Goal: Book appointment/travel/reservation

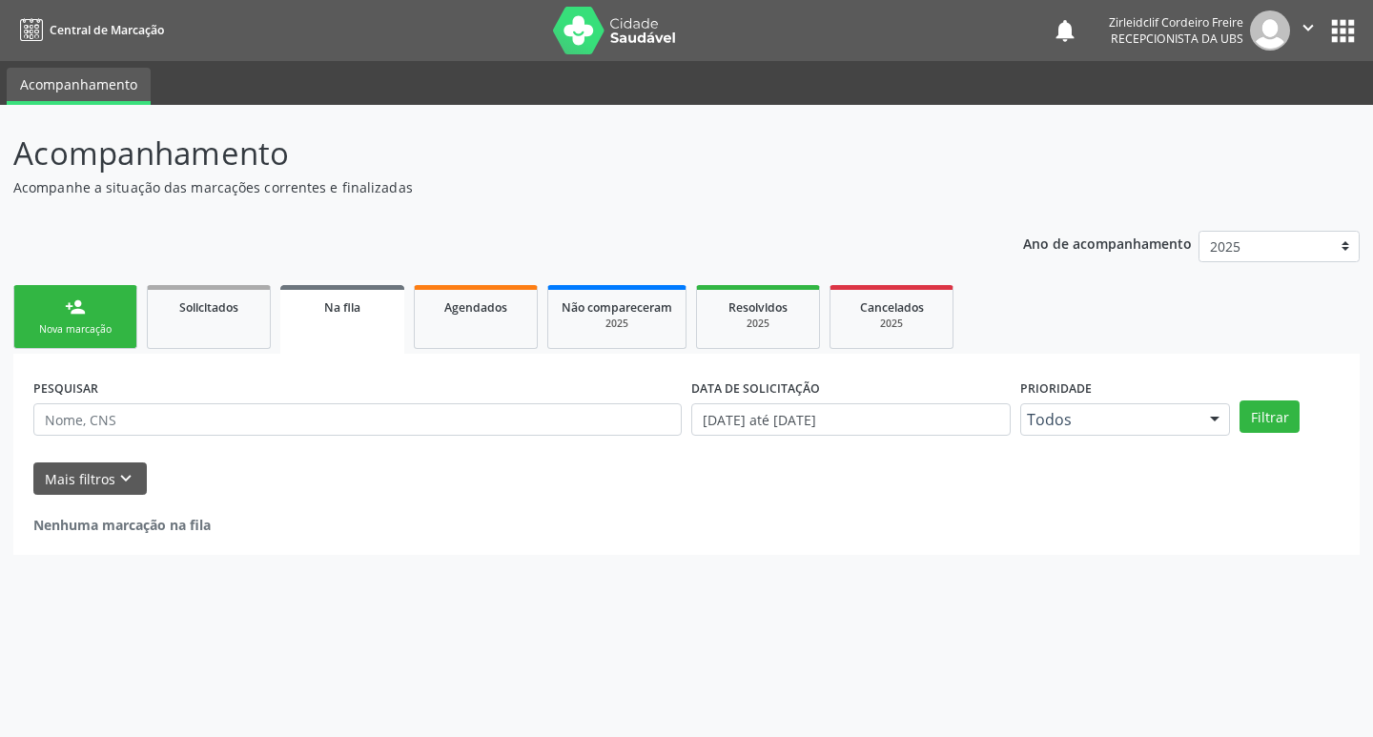
click at [80, 324] on div "Nova marcação" at bounding box center [75, 329] width 95 height 14
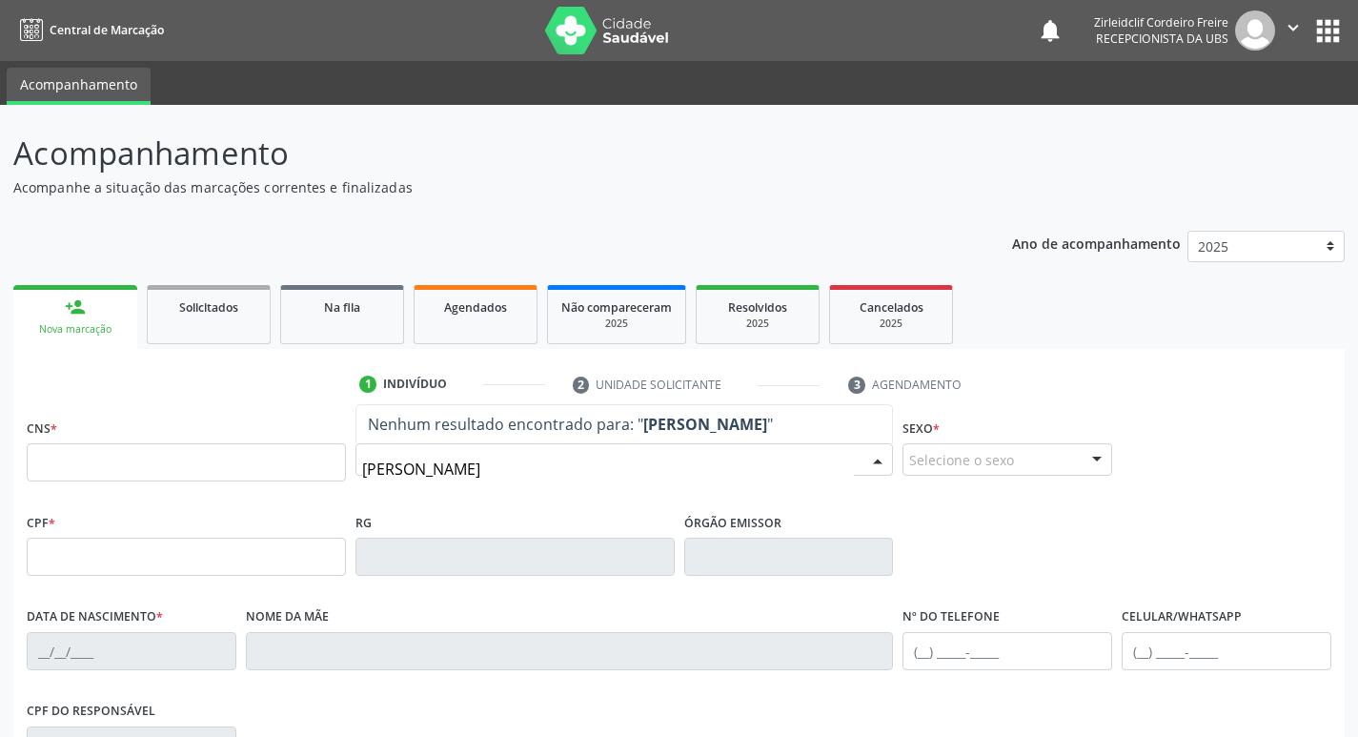
click at [571, 473] on input "[PERSON_NAME]" at bounding box center [608, 469] width 493 height 38
type input "j"
click at [435, 469] on input "[PERSON_NAME]" at bounding box center [608, 469] width 493 height 38
click at [545, 471] on input "[PERSON_NAME]" at bounding box center [608, 469] width 493 height 38
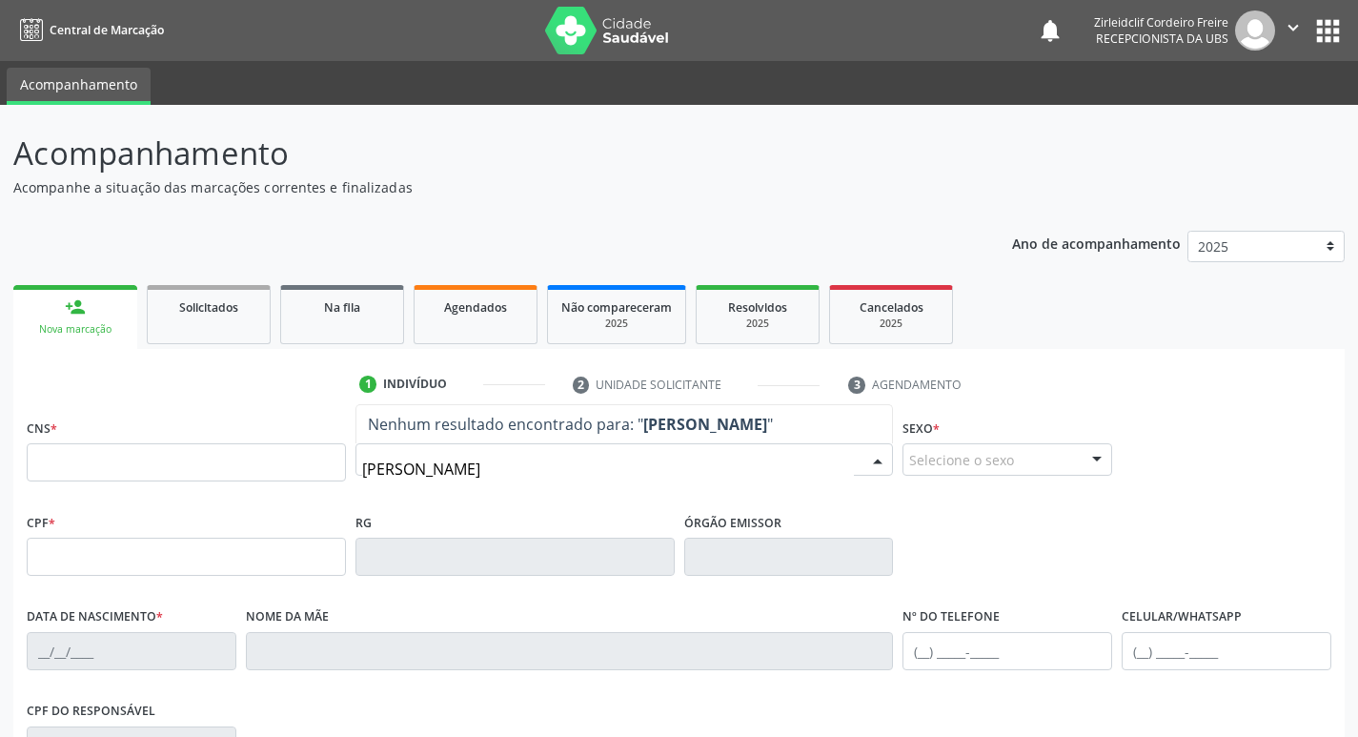
click at [459, 469] on input "[PERSON_NAME]" at bounding box center [608, 469] width 493 height 38
click at [519, 476] on input "[PERSON_NAME]" at bounding box center [608, 469] width 493 height 38
type input "j"
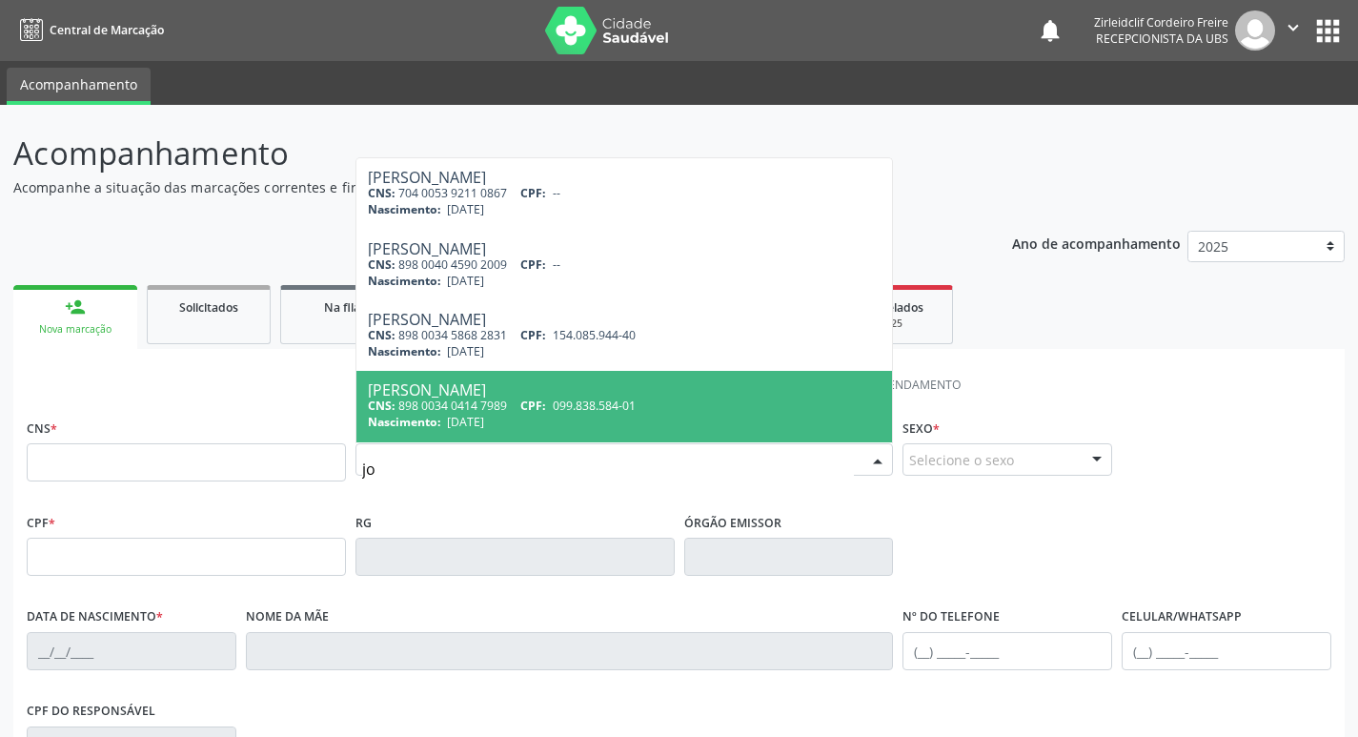
type input "j"
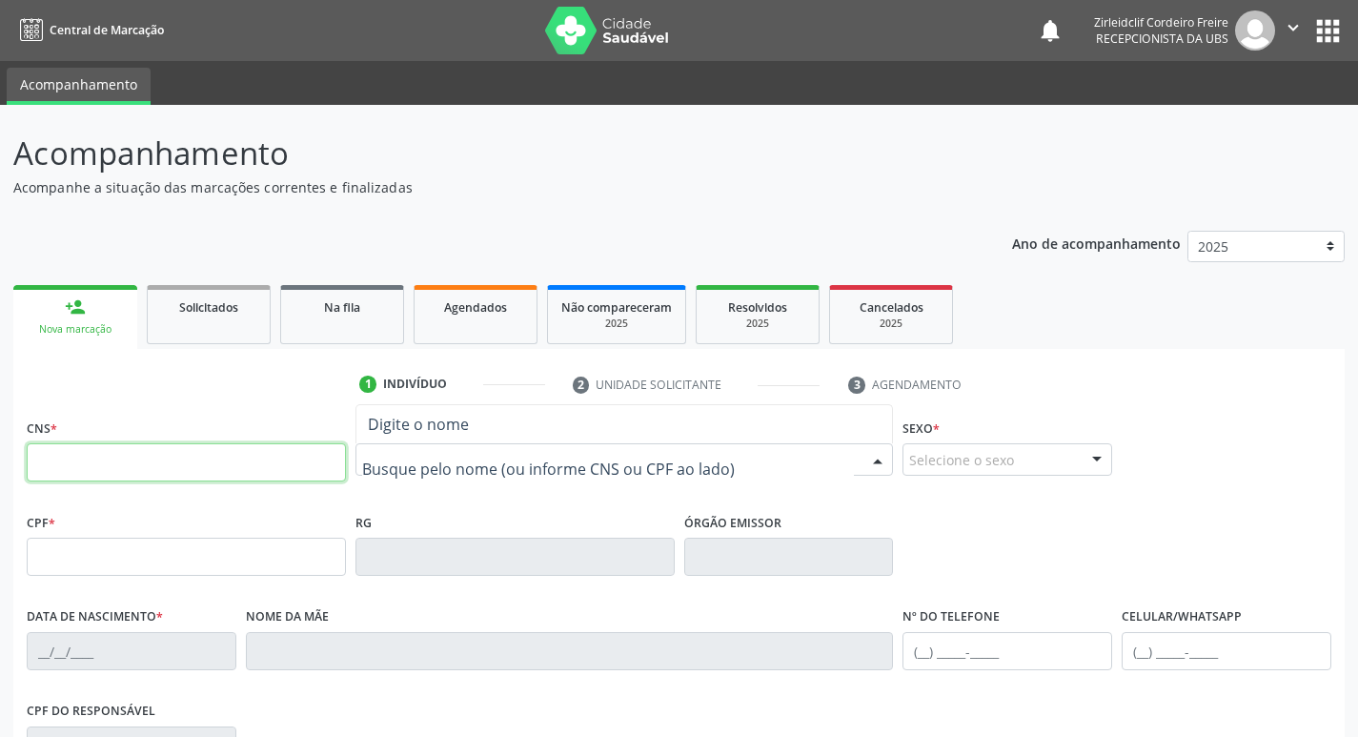
click at [276, 466] on input "text" at bounding box center [186, 462] width 319 height 38
type input "898 0063 0045 9197"
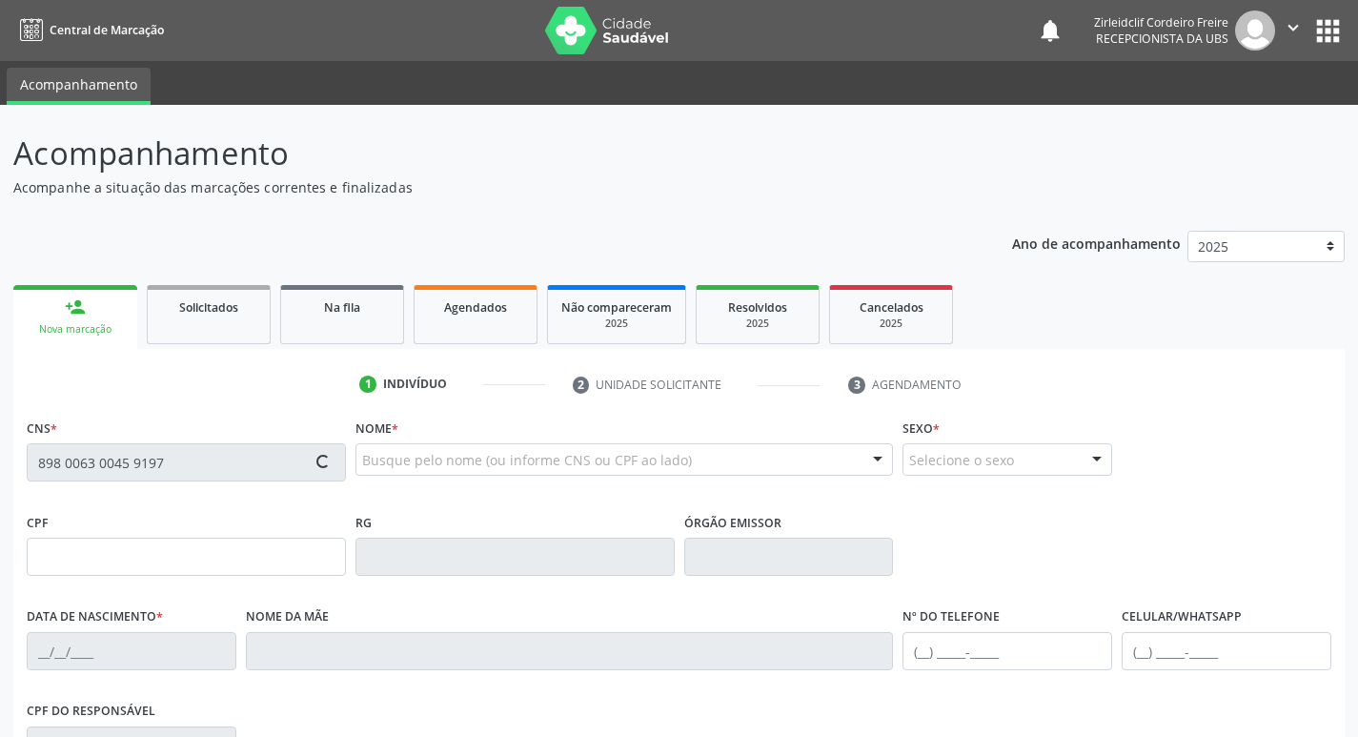
type input "182.653.764-30"
type input "[DATE]"
type input "[PERSON_NAME]"
type input "[PHONE_NUMBER]"
type input "094.994.104-22"
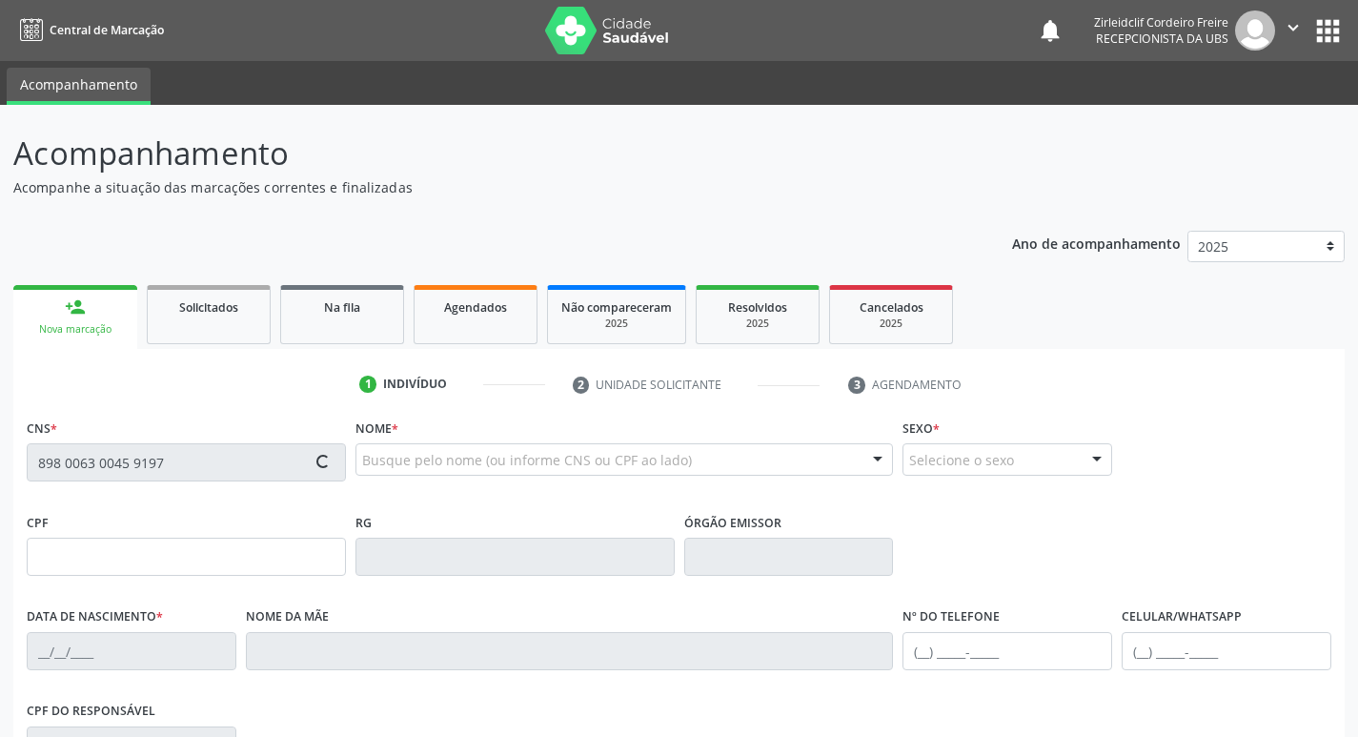
type input "140"
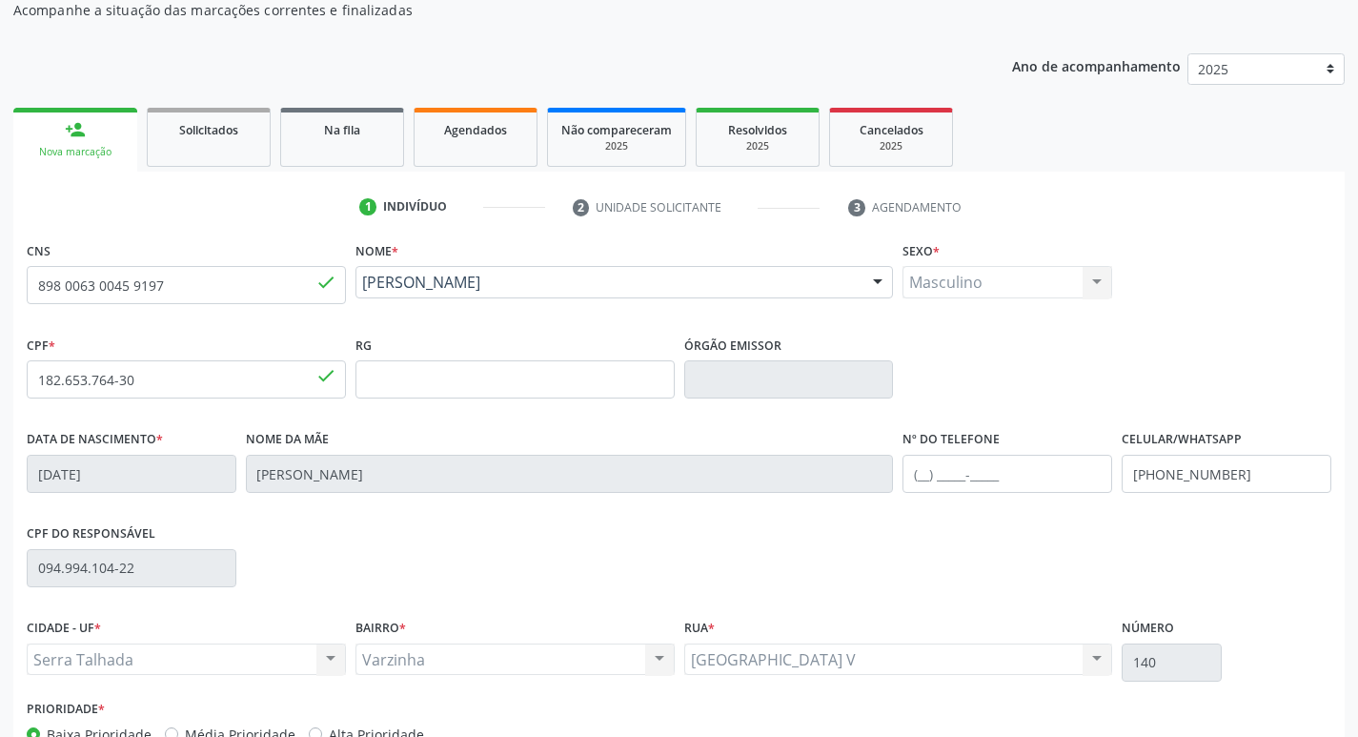
scroll to position [191, 0]
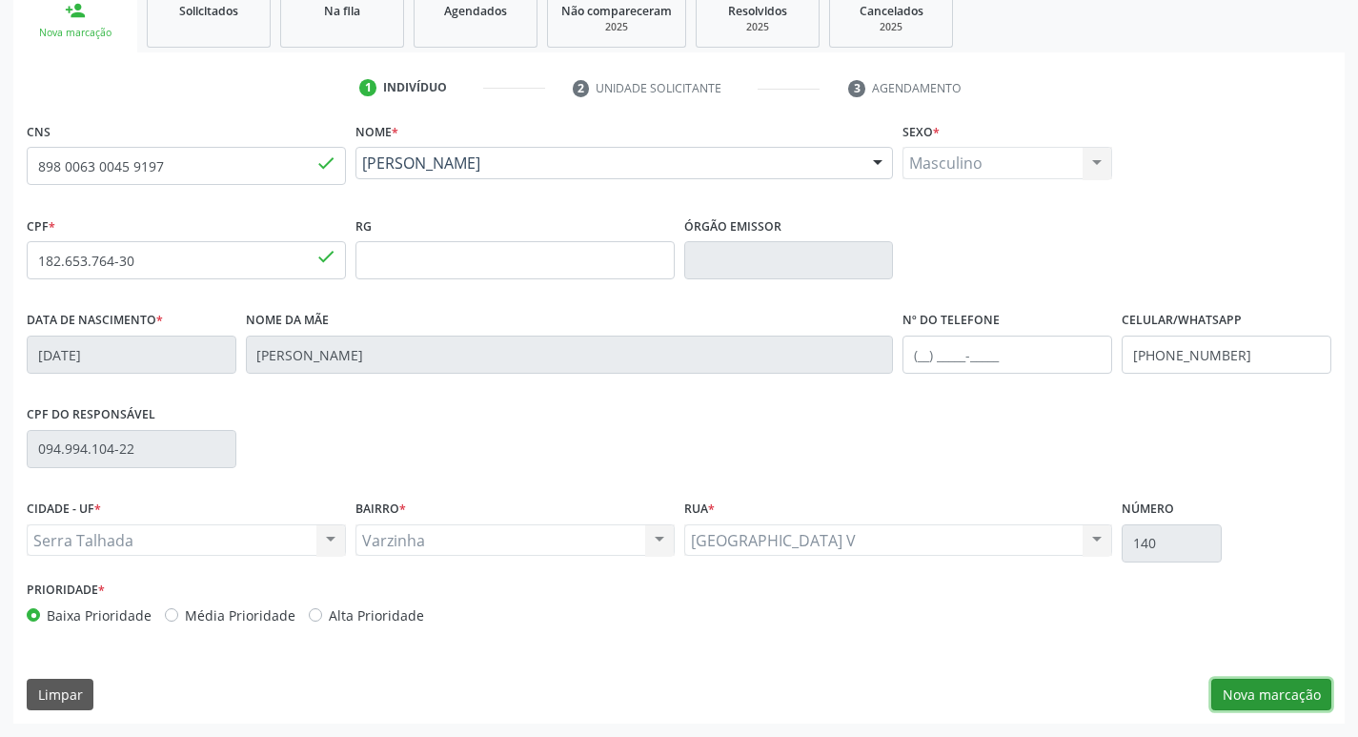
click at [1224, 699] on button "Nova marcação" at bounding box center [1272, 695] width 120 height 32
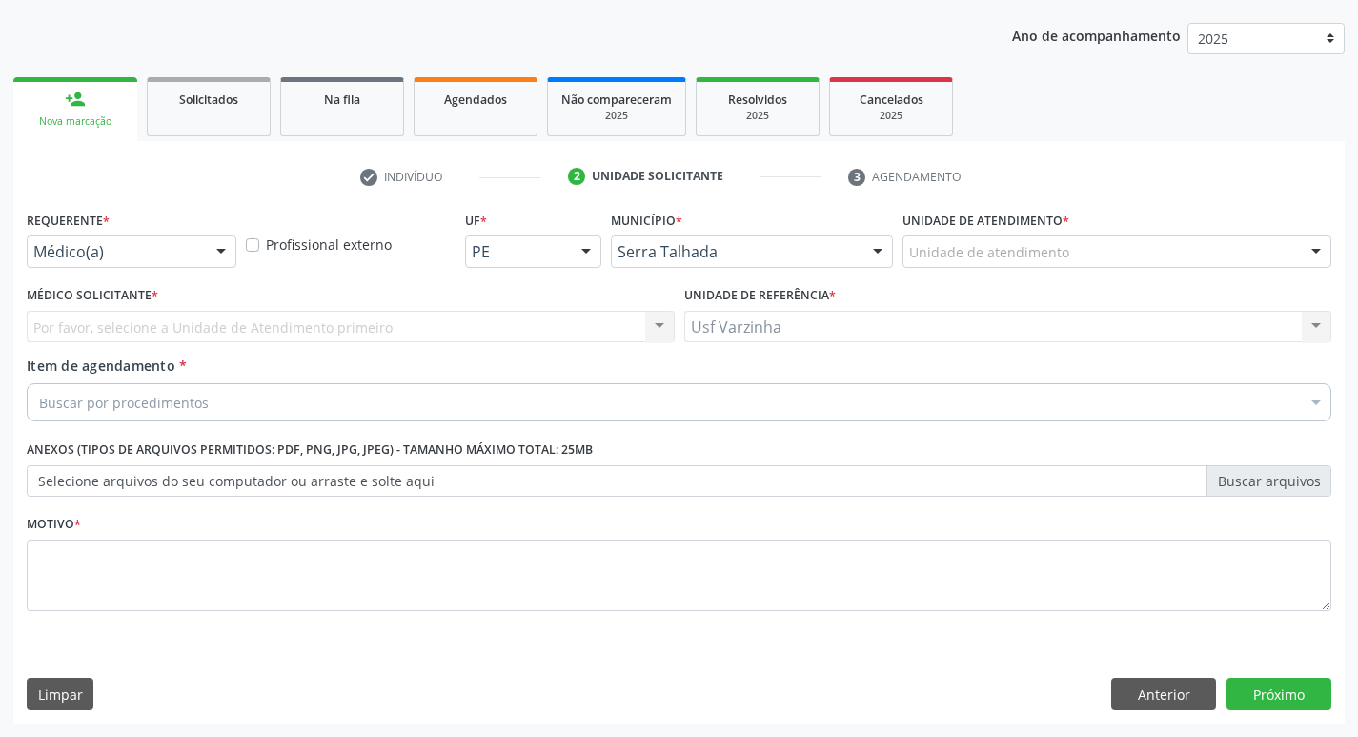
click at [219, 251] on div at bounding box center [221, 252] width 29 height 32
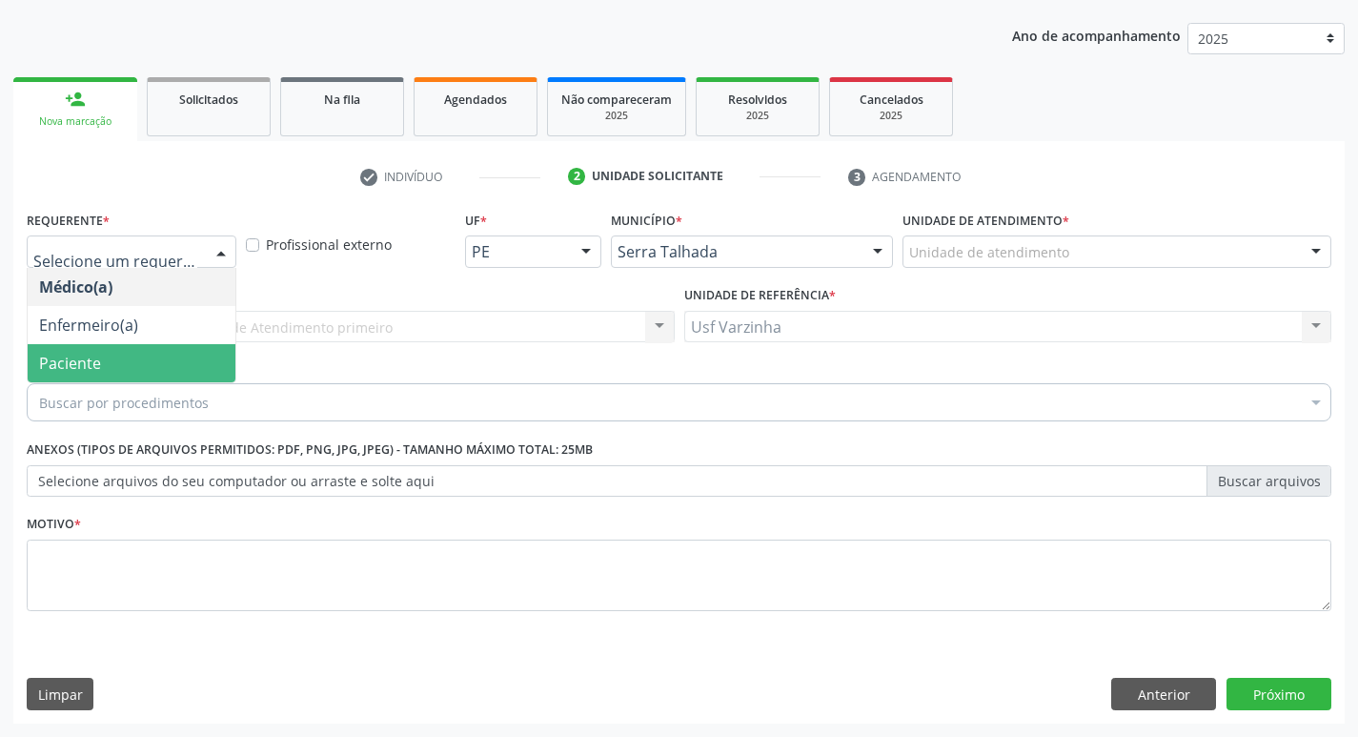
click at [134, 370] on span "Paciente" at bounding box center [132, 363] width 208 height 38
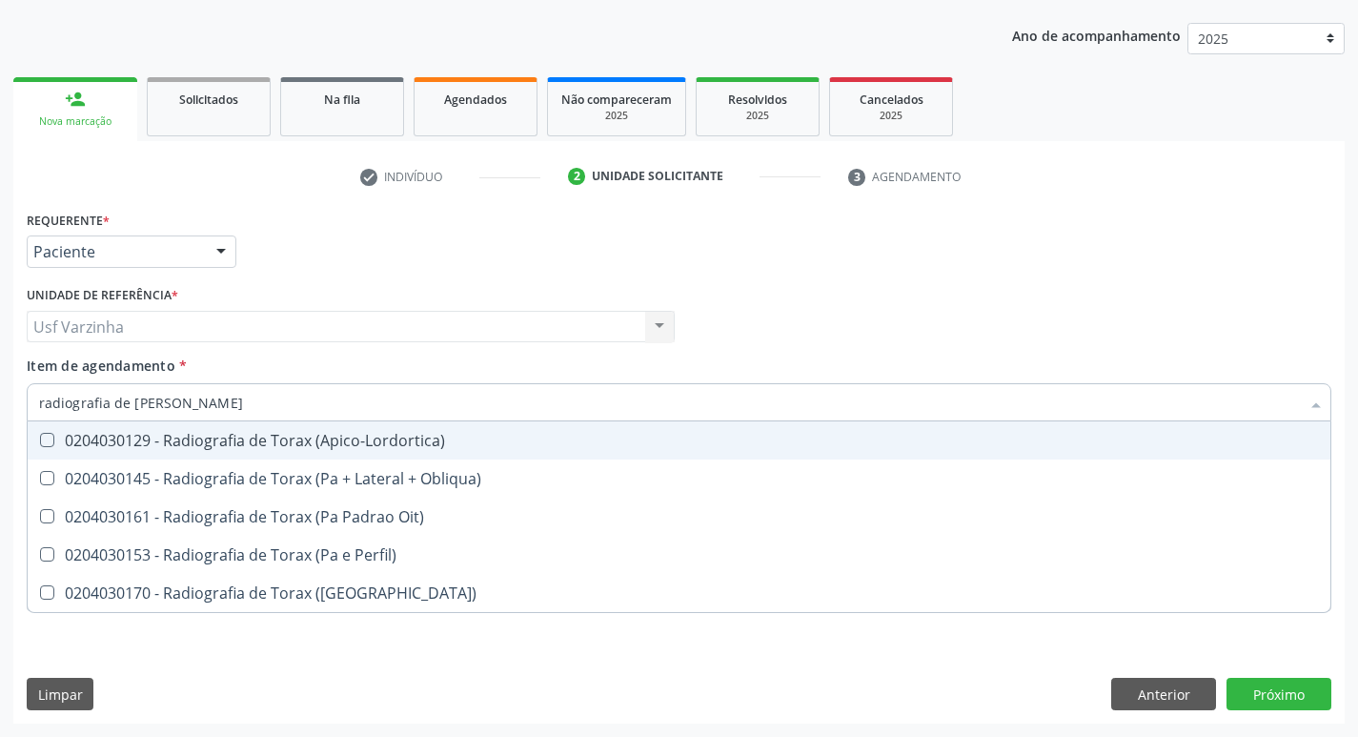
type input "radiografia de torax"
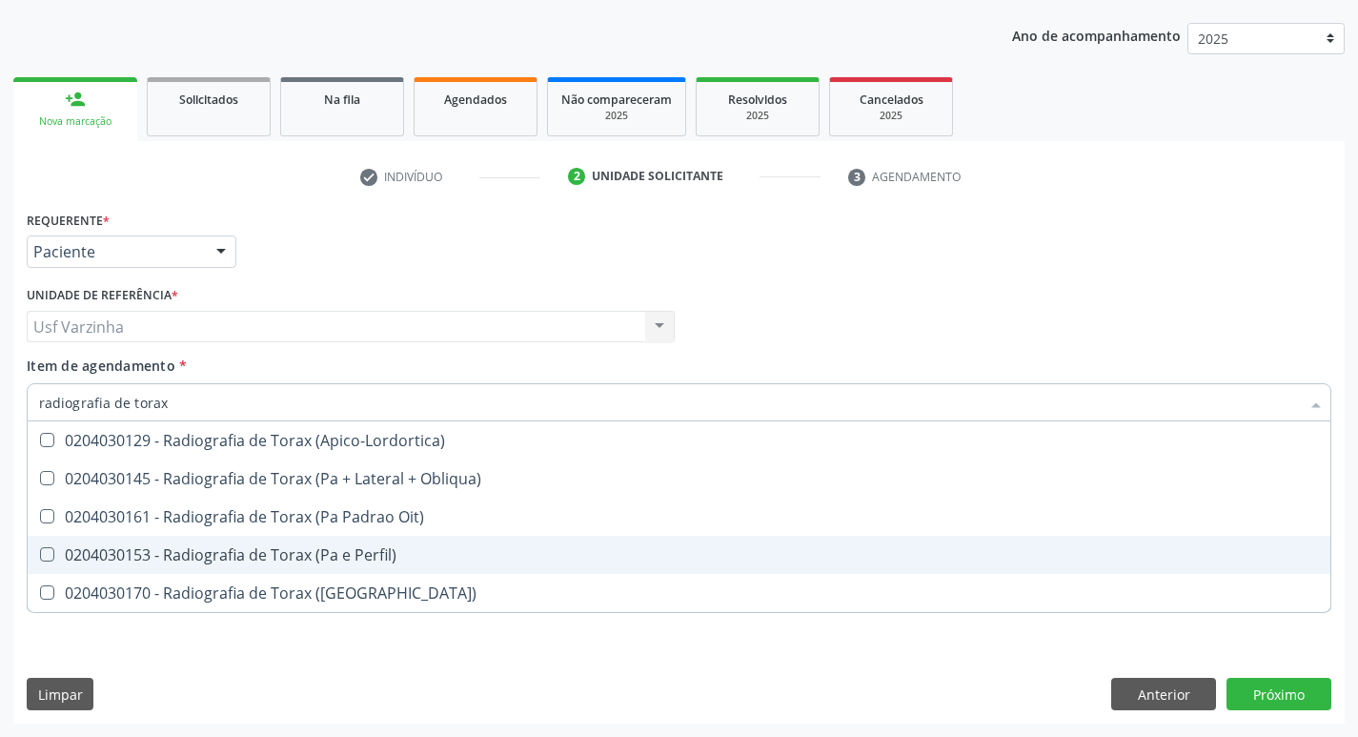
click at [310, 561] on div "0204030153 - Radiografia de Torax (Pa e Perfil)" at bounding box center [679, 554] width 1280 height 15
checkbox Perfil\) "true"
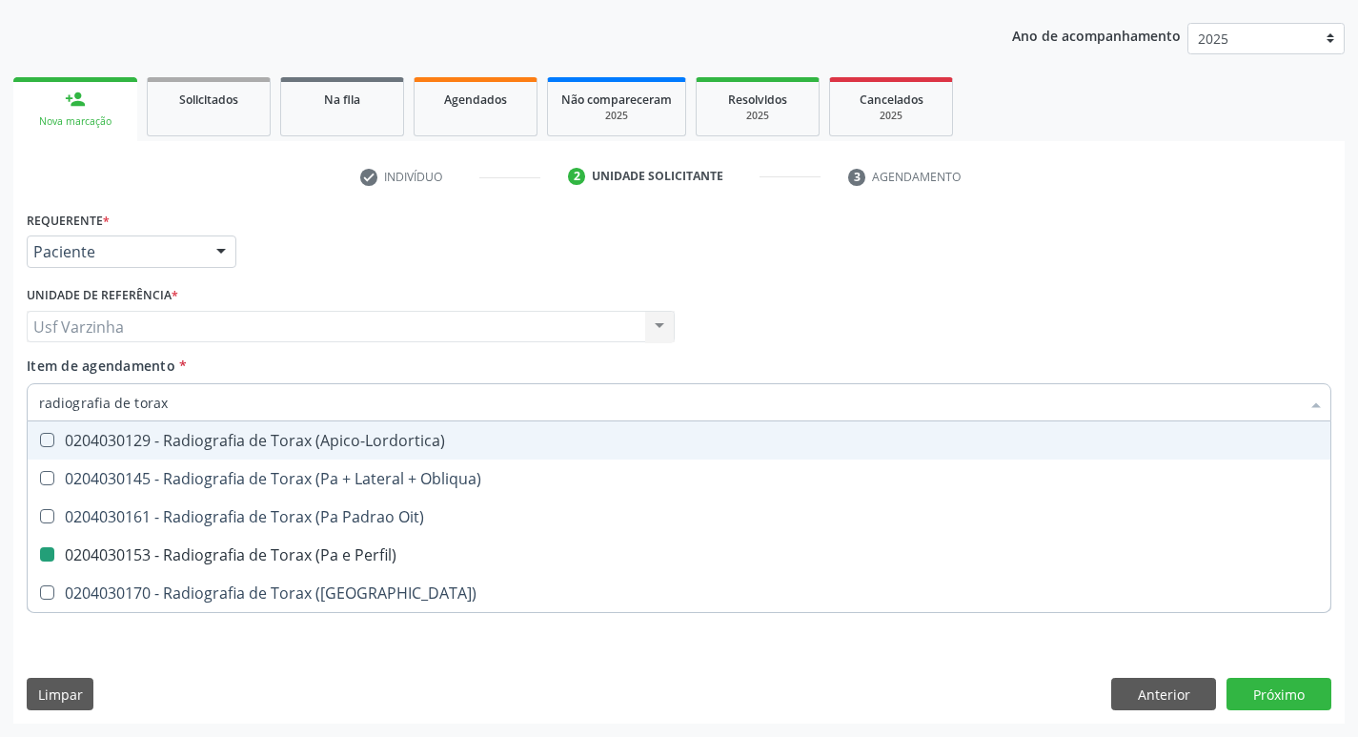
click at [223, 251] on div at bounding box center [221, 252] width 29 height 32
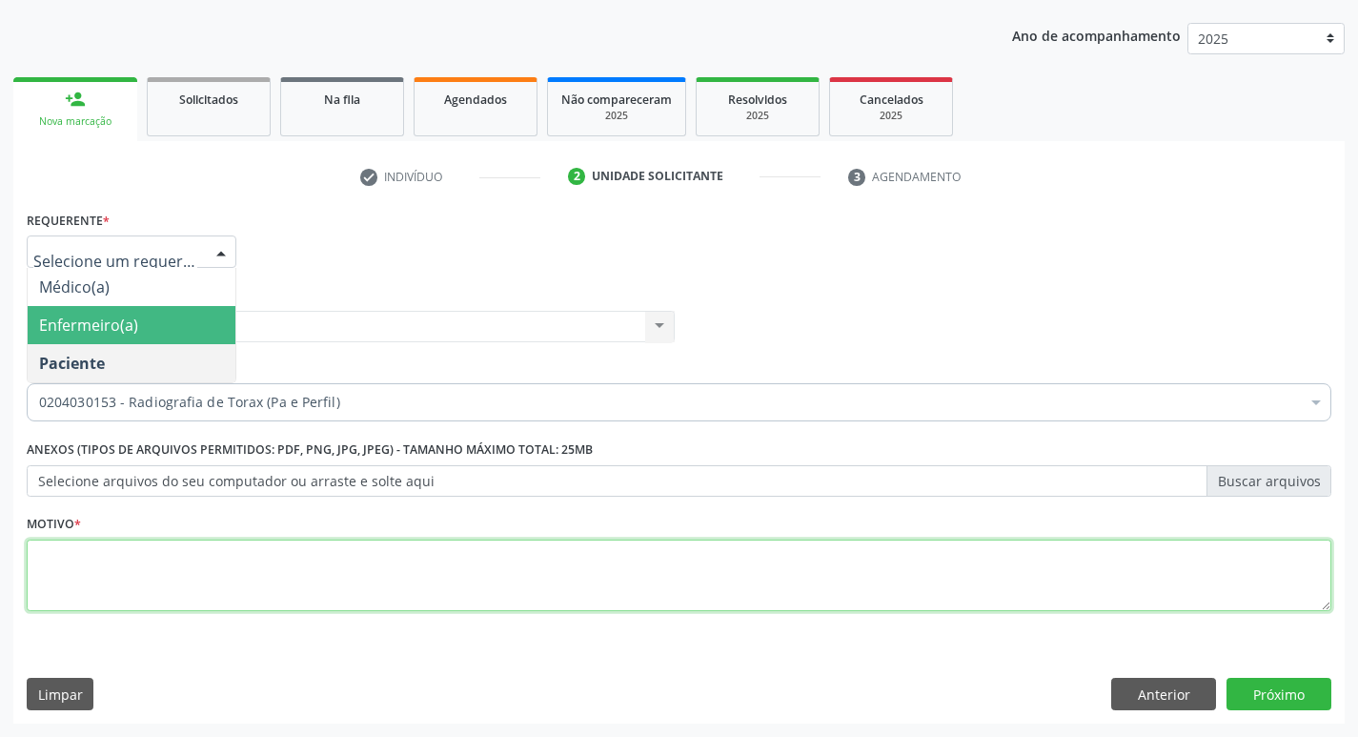
click at [115, 555] on textarea at bounding box center [679, 576] width 1305 height 72
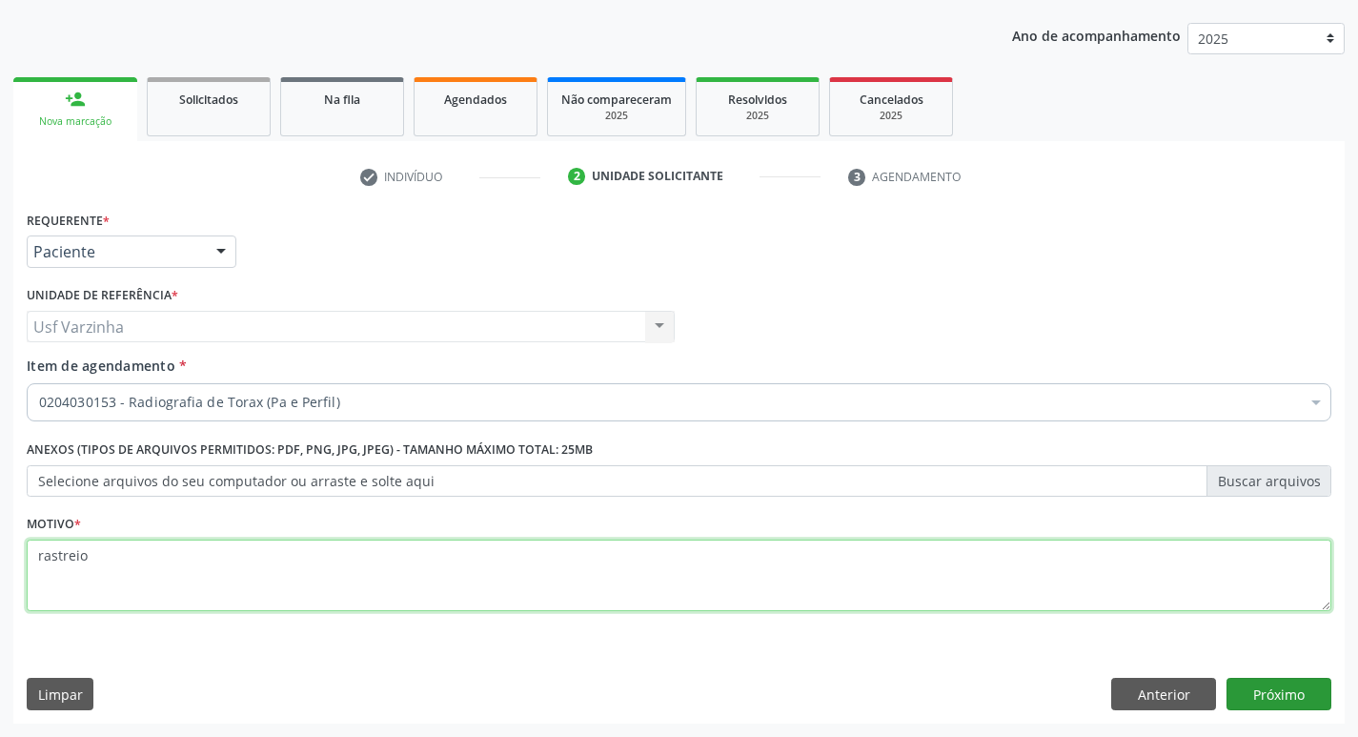
type textarea "rastreio"
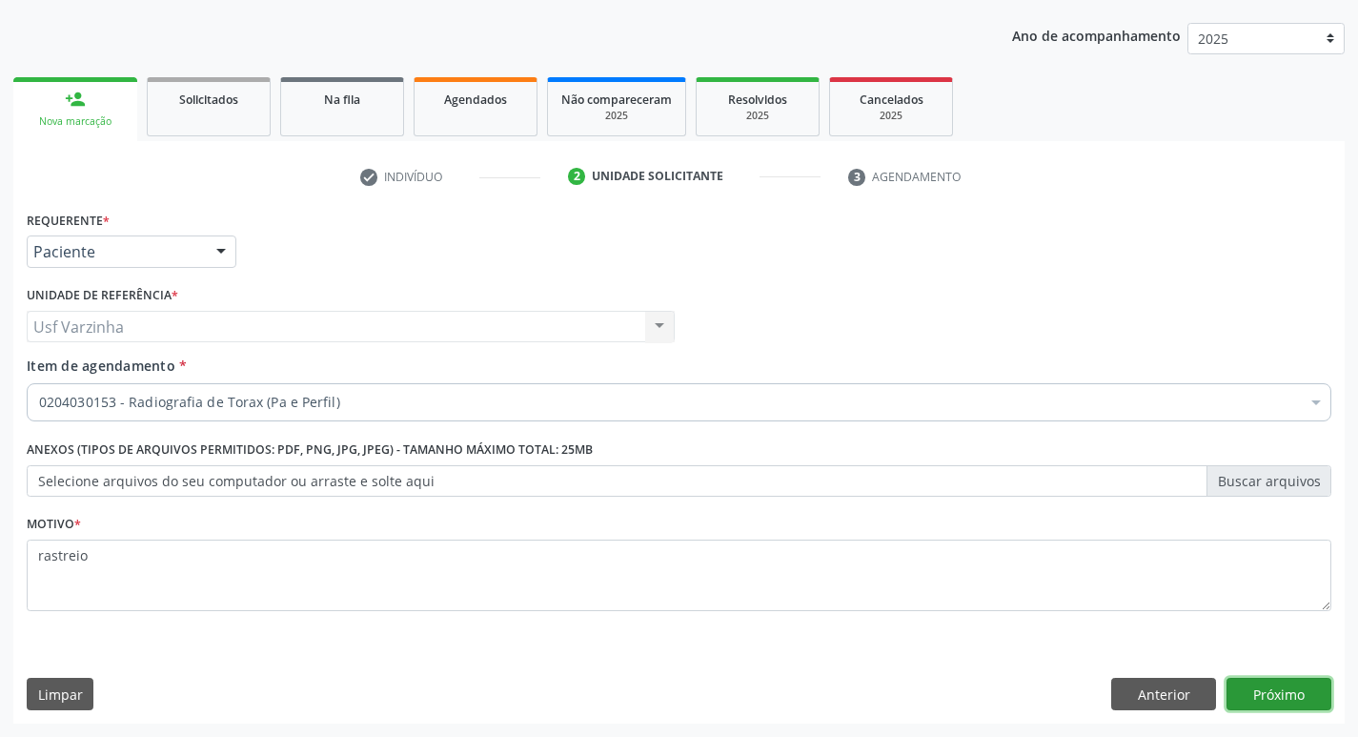
click at [1251, 702] on button "Próximo" at bounding box center [1279, 694] width 105 height 32
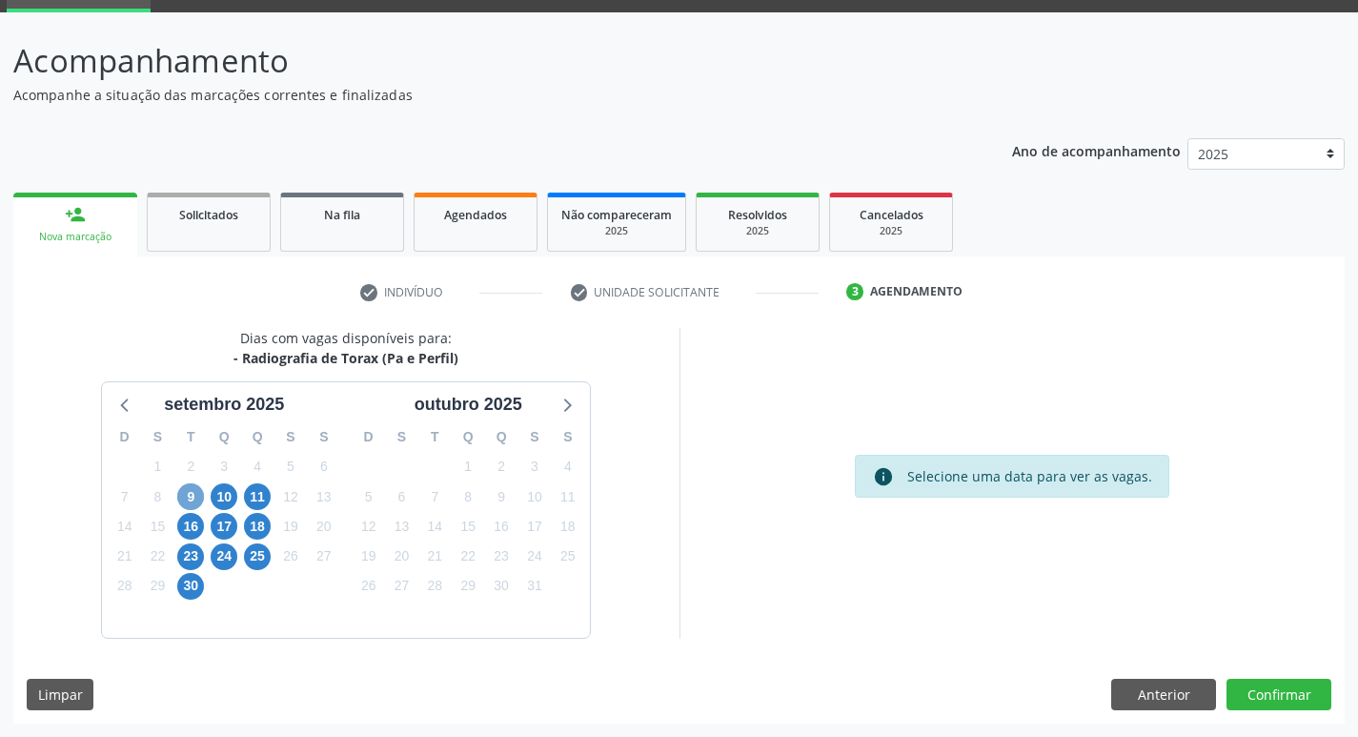
click at [183, 501] on span "9" at bounding box center [190, 496] width 27 height 27
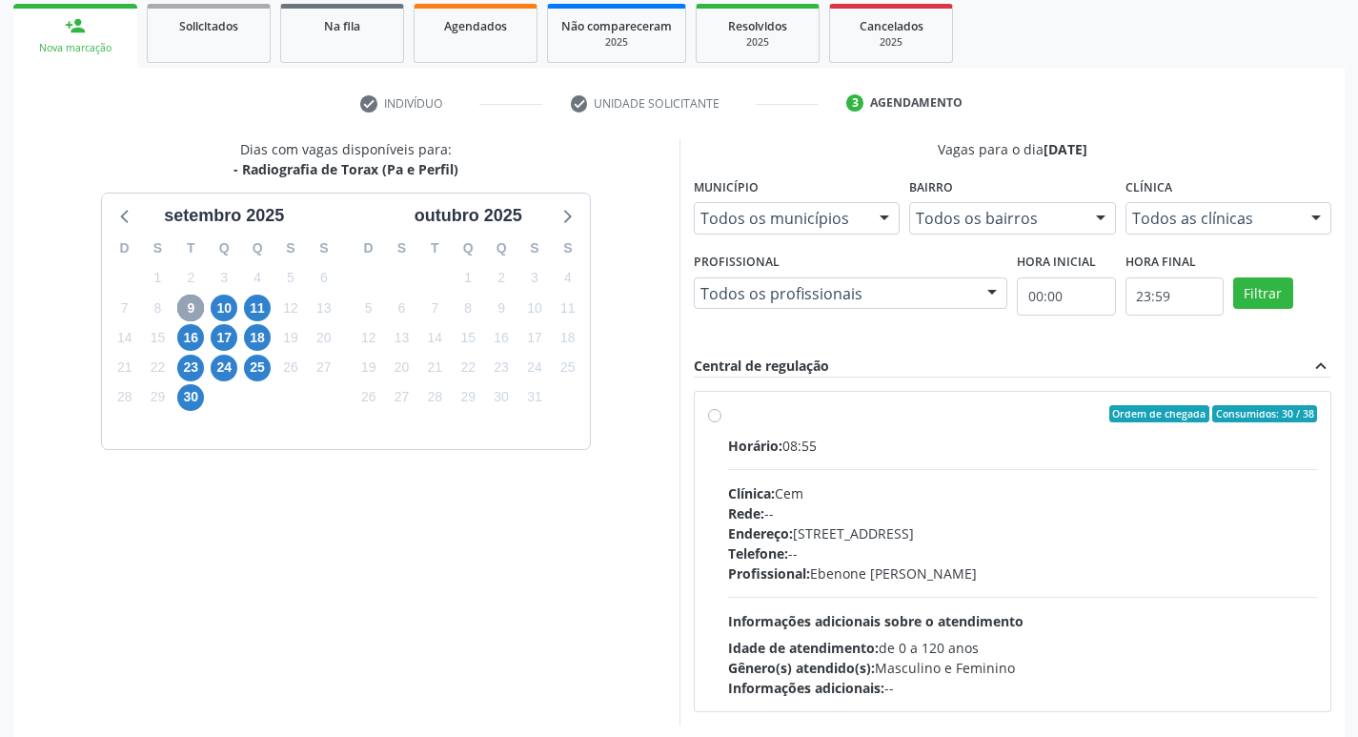
scroll to position [283, 0]
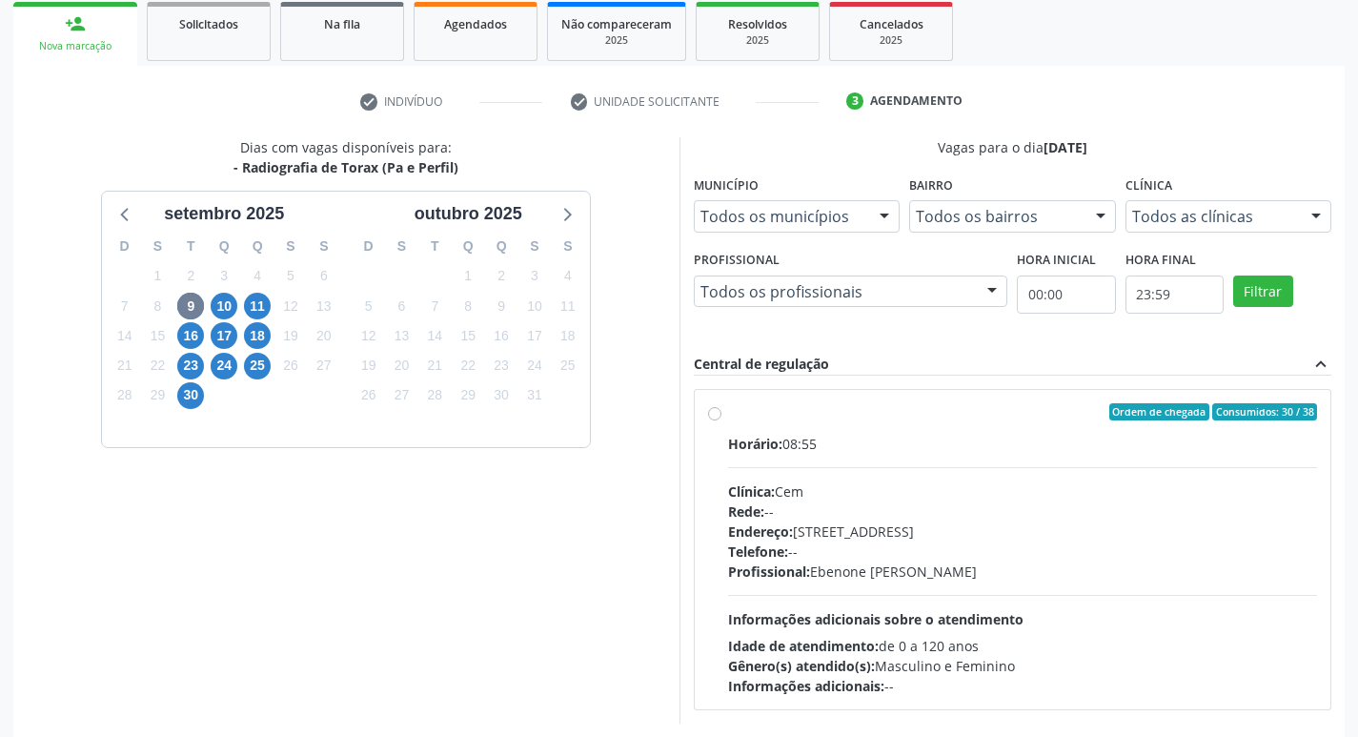
drag, startPoint x: 710, startPoint y: 414, endPoint x: 779, endPoint y: 389, distance: 73.0
click at [728, 414] on label "Ordem de chegada Consumidos: 30 / 38 Horário: 08:55 Clínica: Cem Rede: -- Ender…" at bounding box center [1023, 549] width 590 height 293
click at [711, 414] on input "Ordem de chegada Consumidos: 30 / 38 Horário: 08:55 Clínica: Cem Rede: -- Ender…" at bounding box center [714, 411] width 13 height 17
radio input "true"
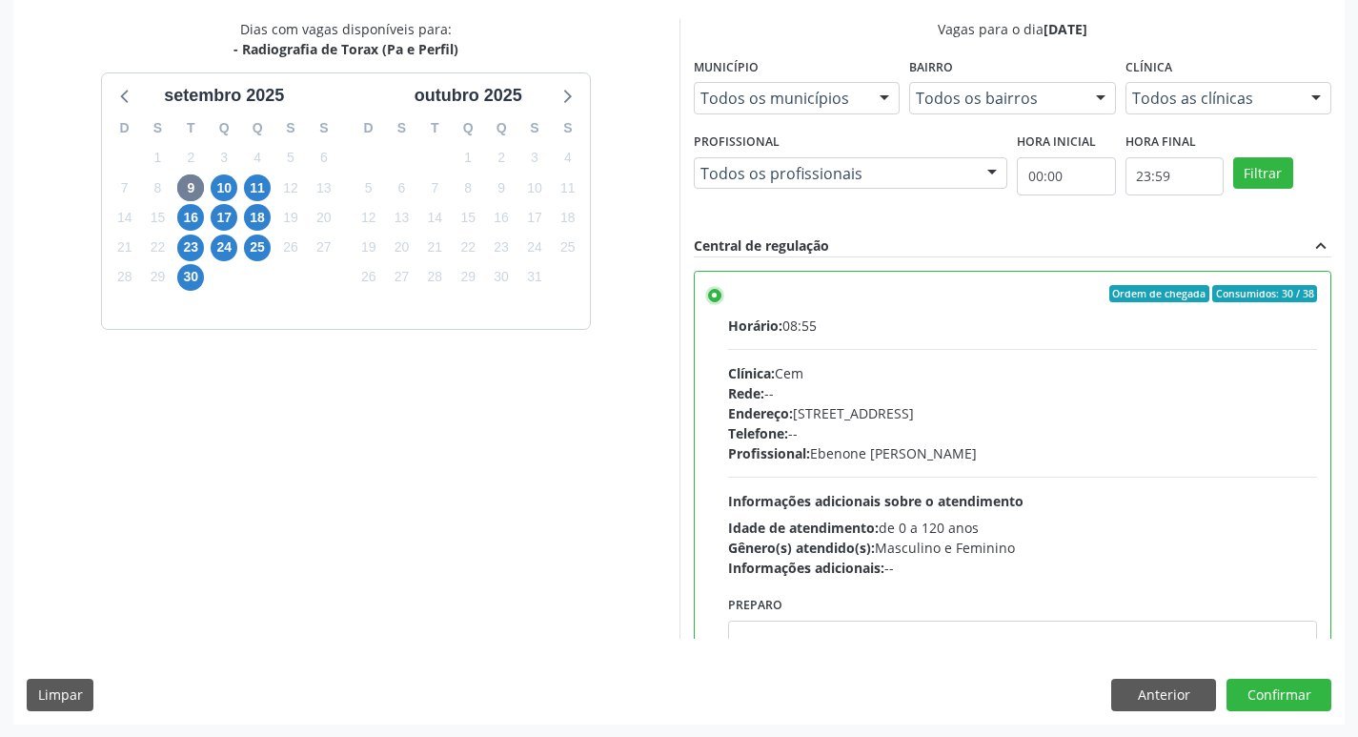
scroll to position [402, 0]
click at [1295, 704] on button "Confirmar" at bounding box center [1279, 694] width 105 height 32
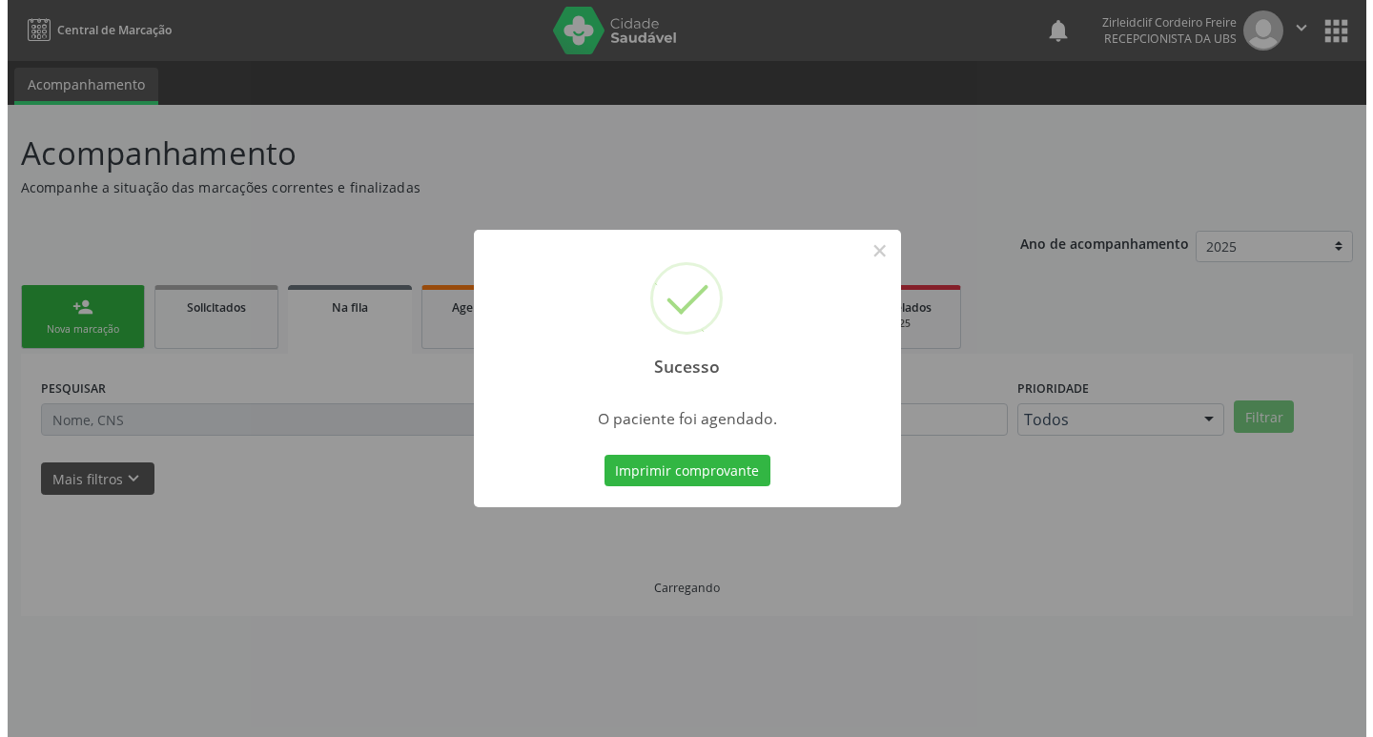
scroll to position [0, 0]
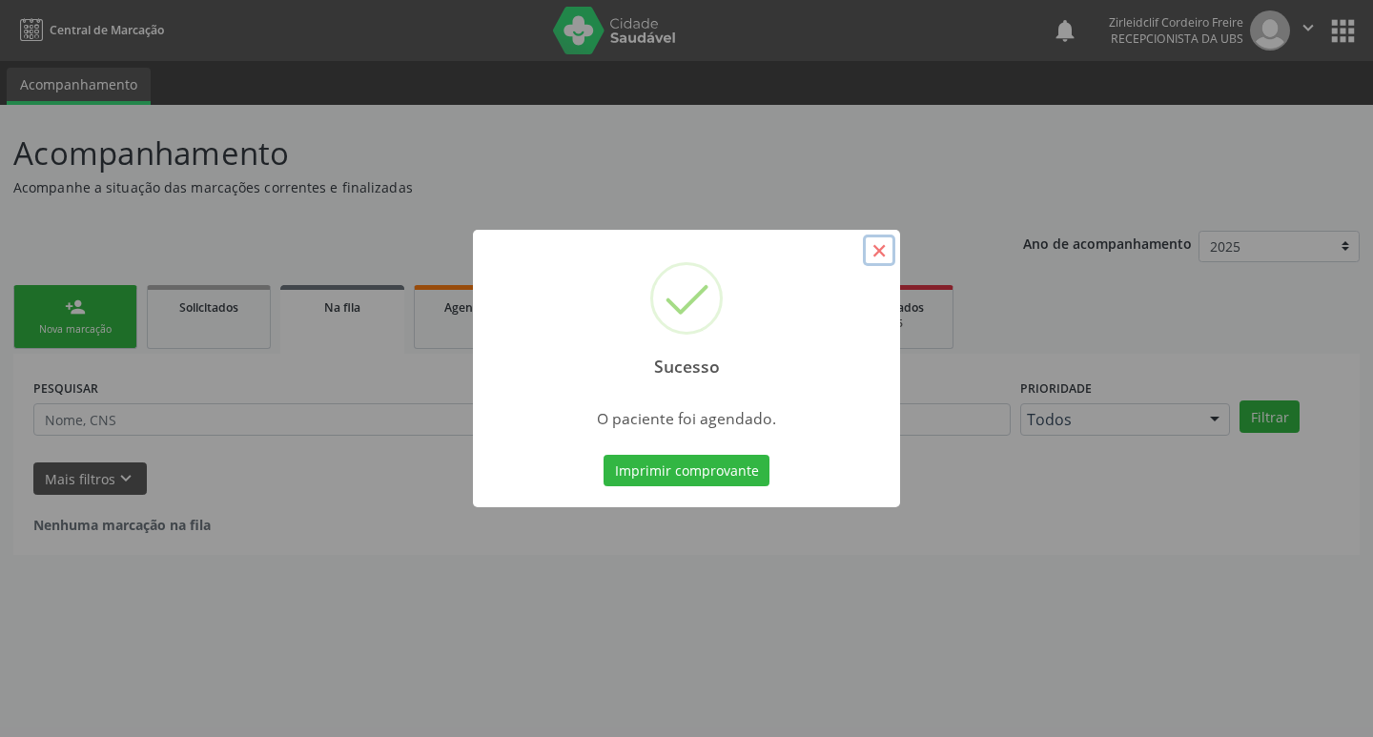
click at [877, 248] on button "×" at bounding box center [879, 251] width 32 height 32
